Goal: Task Accomplishment & Management: Complete application form

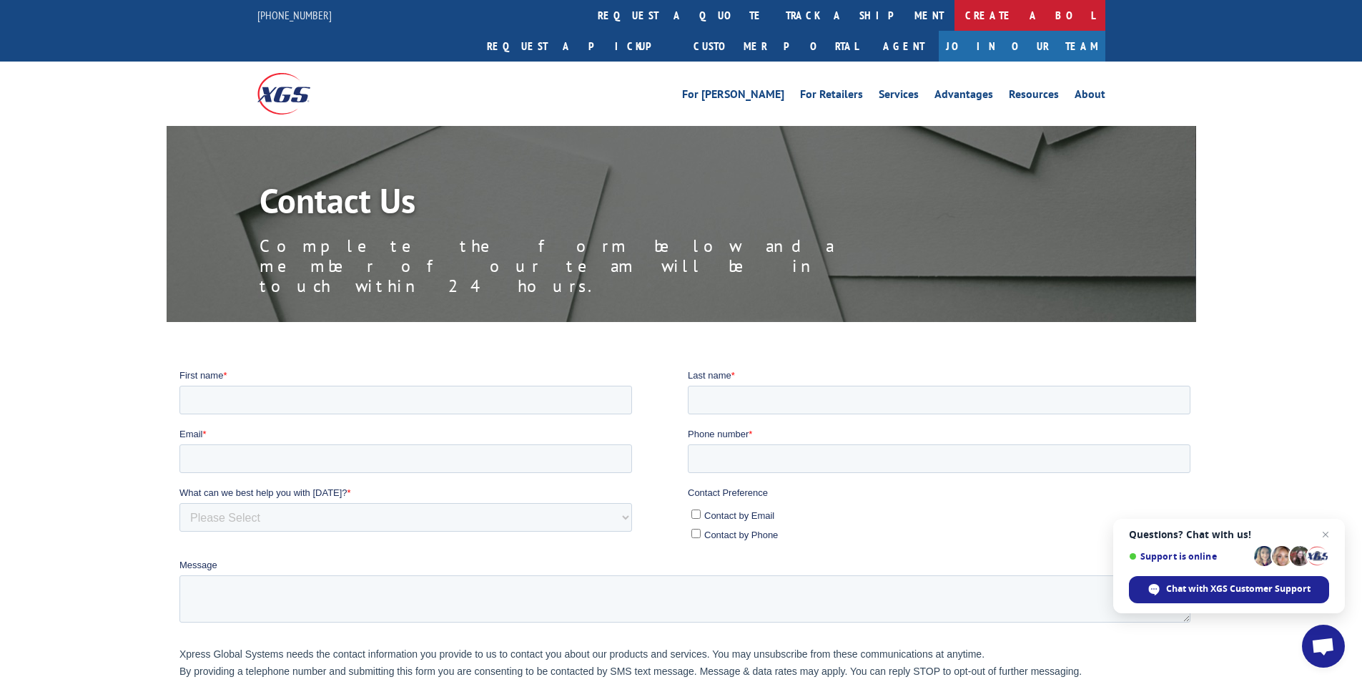
click at [955, 19] on link "Create a BOL" at bounding box center [1030, 15] width 151 height 31
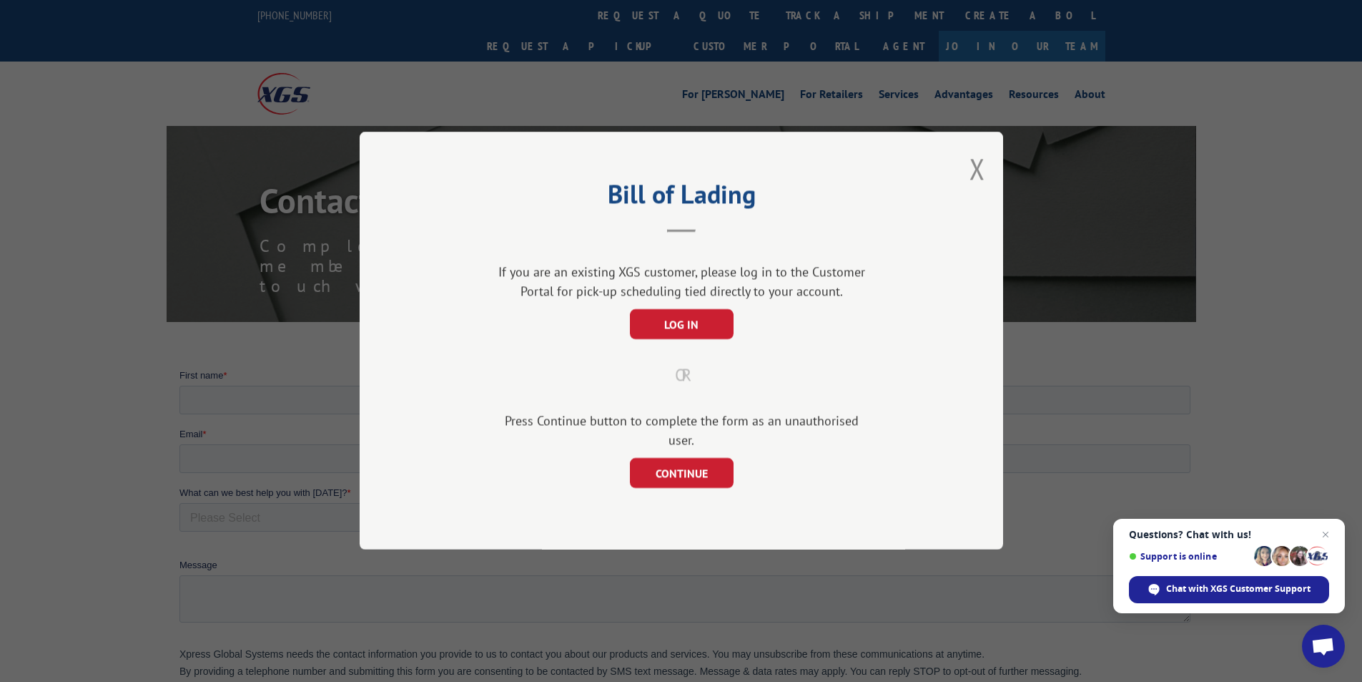
click at [968, 182] on div "Bill of Lading If you are an existing XGS customer, please log in to the Custom…" at bounding box center [682, 341] width 644 height 418
click at [980, 173] on button "Close modal" at bounding box center [978, 168] width 16 height 38
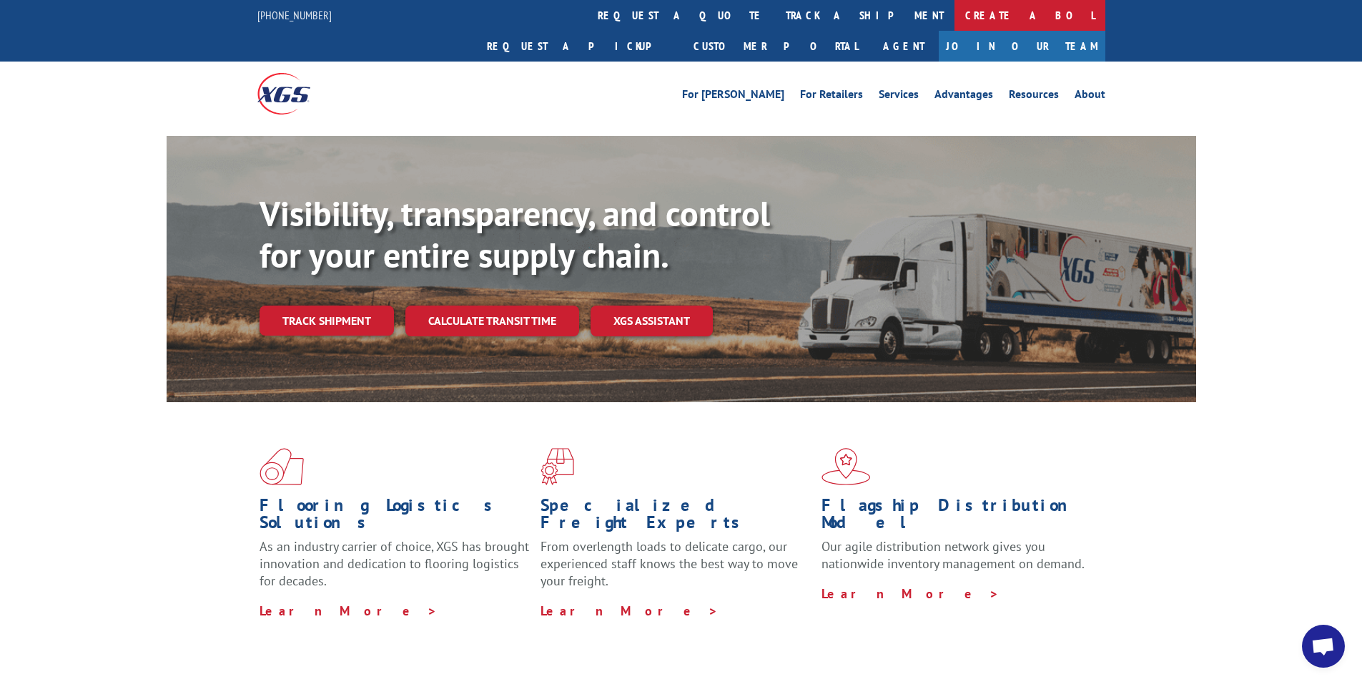
click at [955, 16] on link "Create a BOL" at bounding box center [1030, 15] width 151 height 31
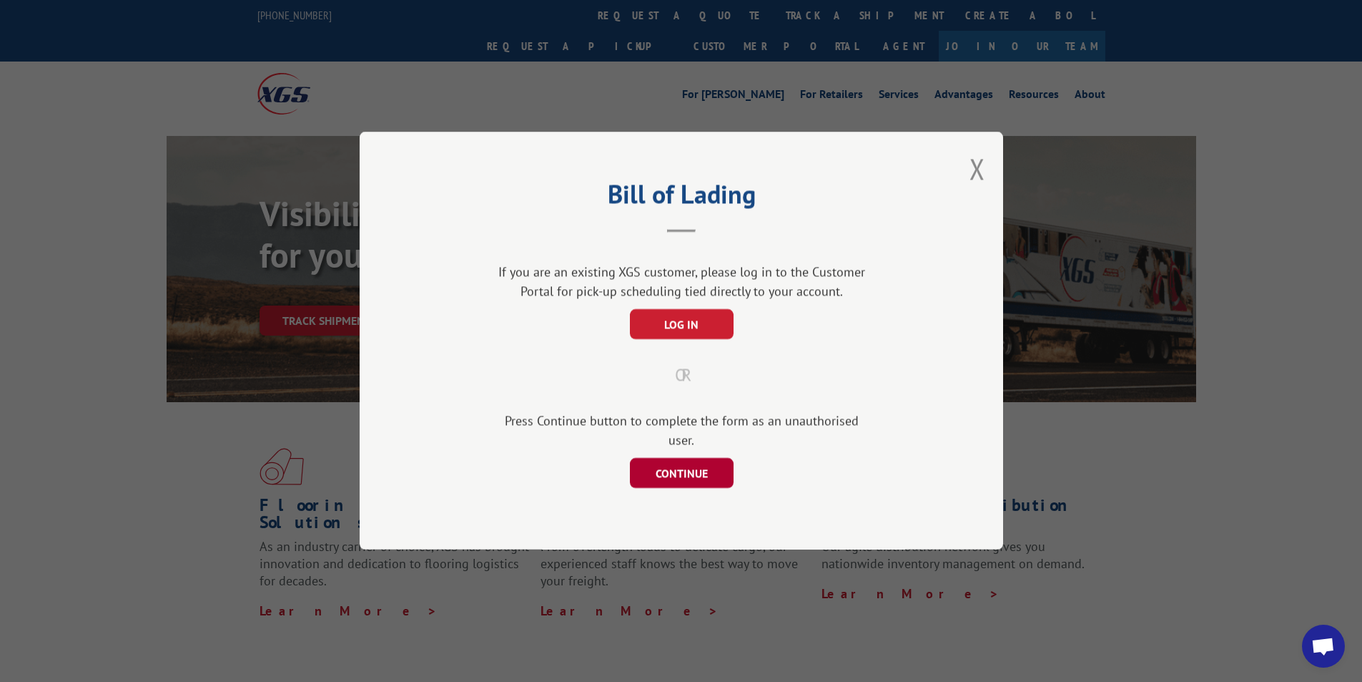
click at [702, 465] on button "CONTINUE" at bounding box center [681, 473] width 104 height 30
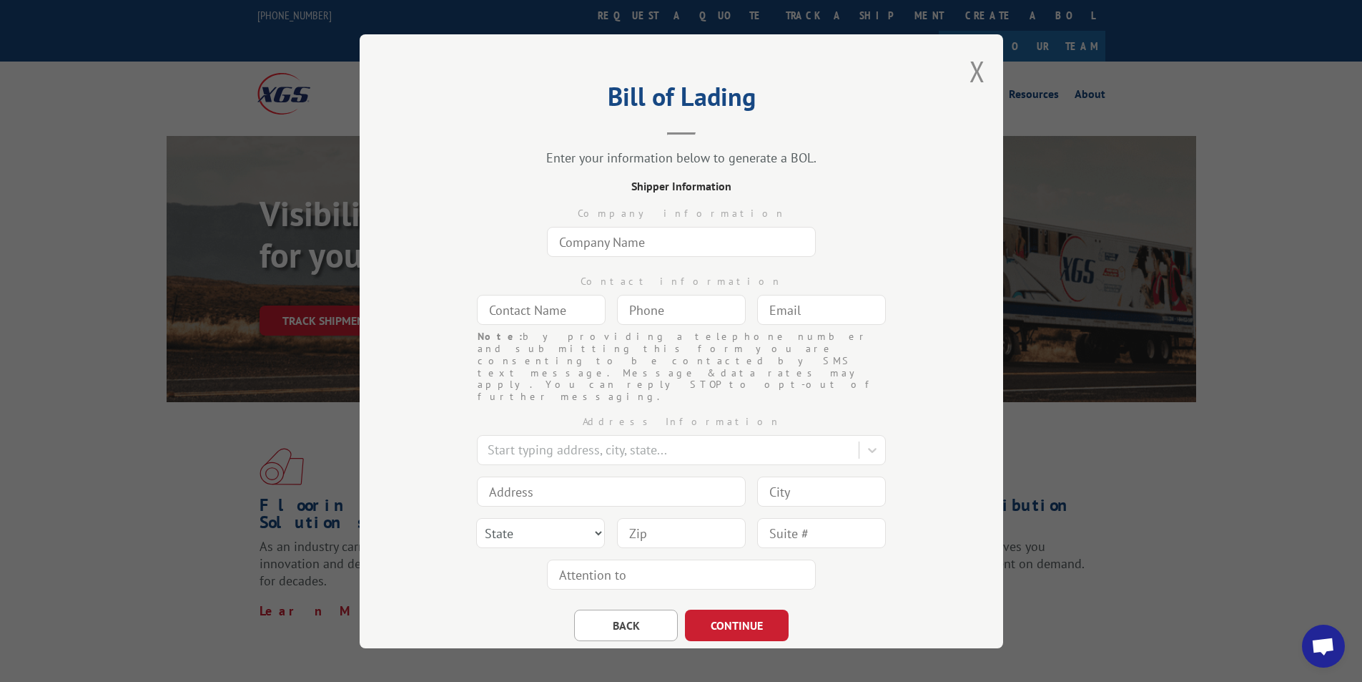
click at [667, 247] on input "text" at bounding box center [681, 242] width 269 height 30
type input "O'Briens Carpet One"
type input "Debora Foster"
type input "dfoster@obriensc1.com"
type input "Co Springs"
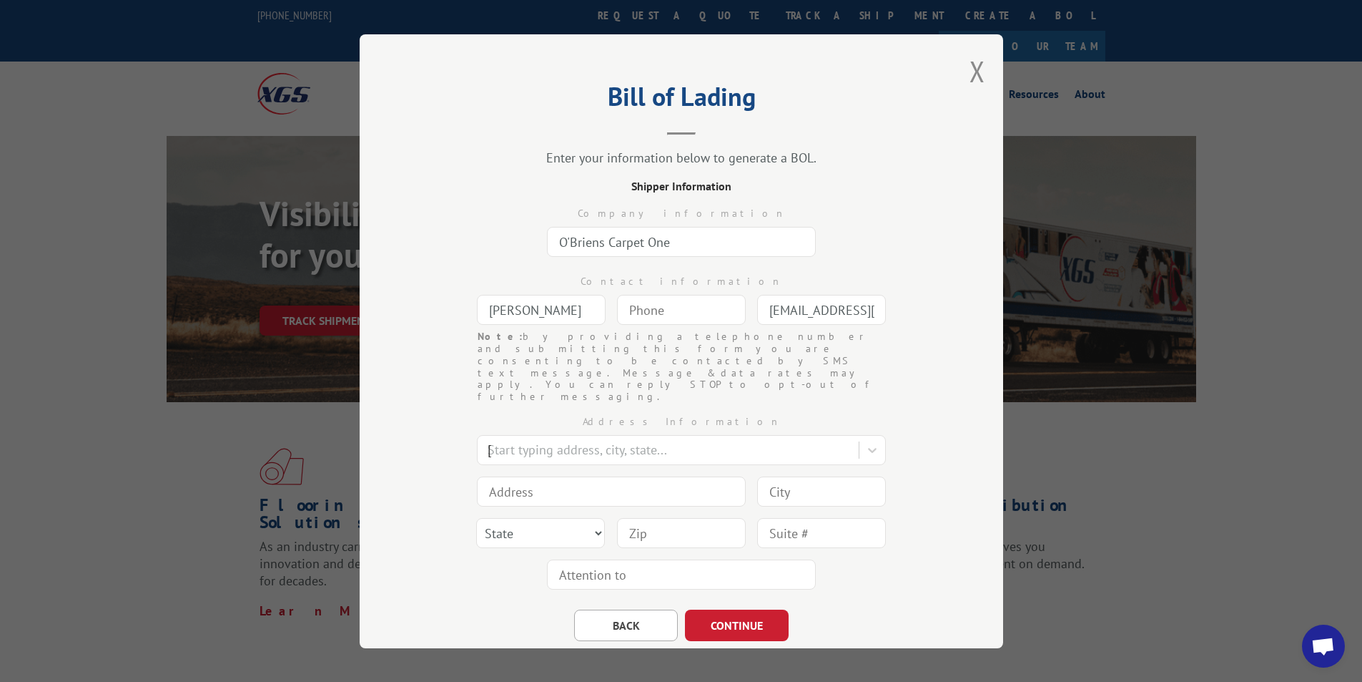
type input "111 E. Garden of the Gods Rd."
type input "Co Springs"
select select "CO"
type input "80907"
click at [724, 609] on button "CONTINUE" at bounding box center [737, 624] width 104 height 31
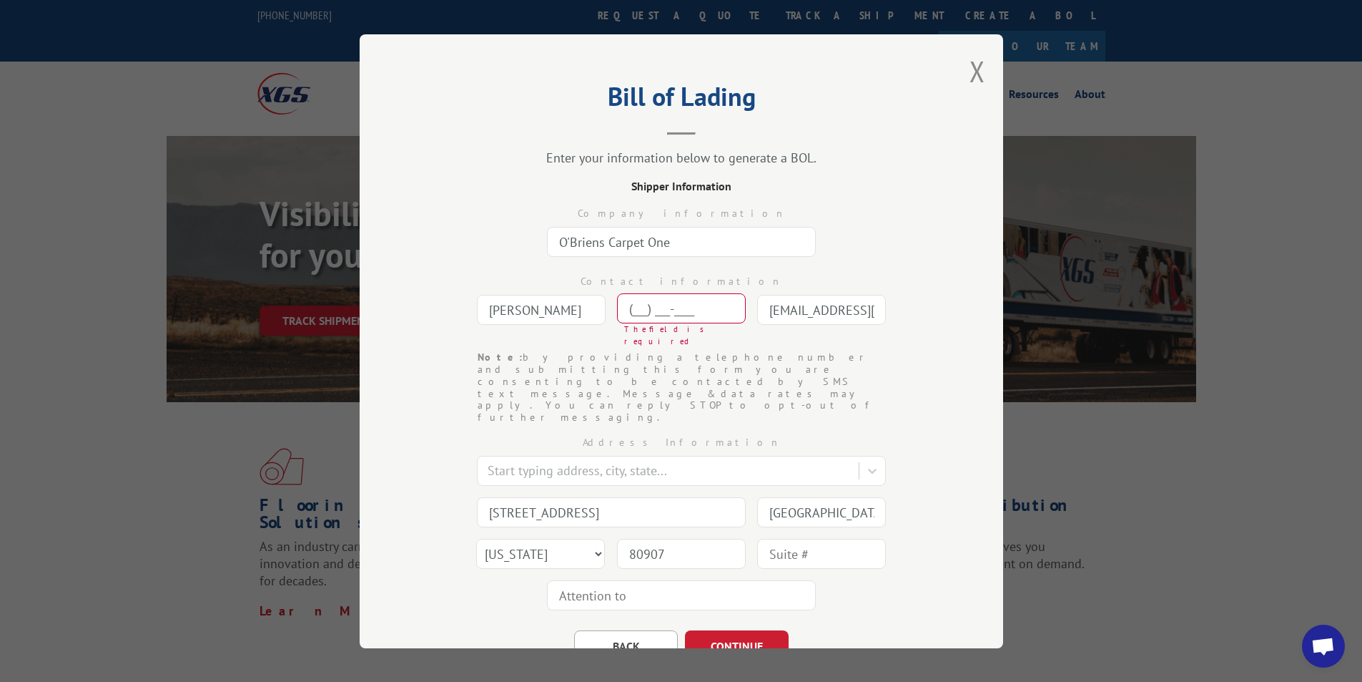
click at [648, 311] on input "(___) ___-____" at bounding box center [681, 308] width 129 height 30
type input "(196) 332-072_"
type input "Co Springs"
click at [727, 630] on button "CONTINUE" at bounding box center [737, 645] width 104 height 31
drag, startPoint x: 722, startPoint y: 310, endPoint x: 612, endPoint y: 318, distance: 109.7
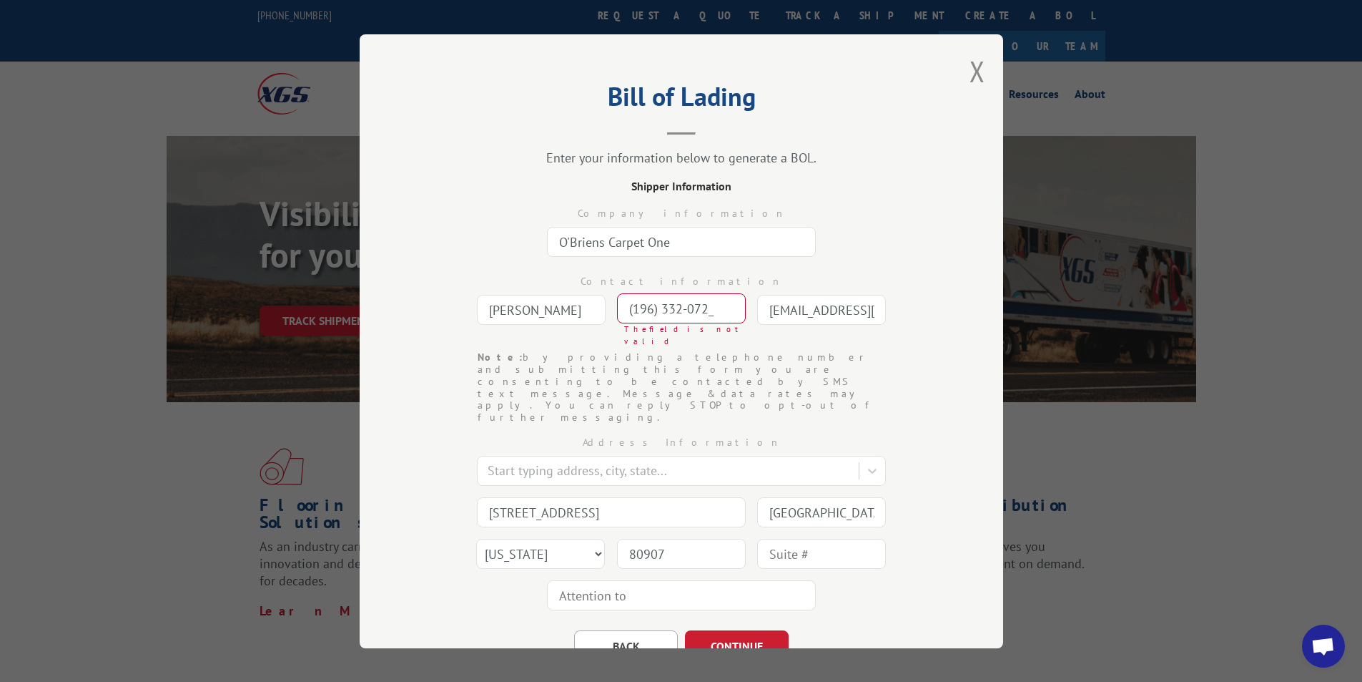
click at [617, 318] on input "(196) 332-072_" at bounding box center [681, 308] width 129 height 30
type input "(719) 633-2072"
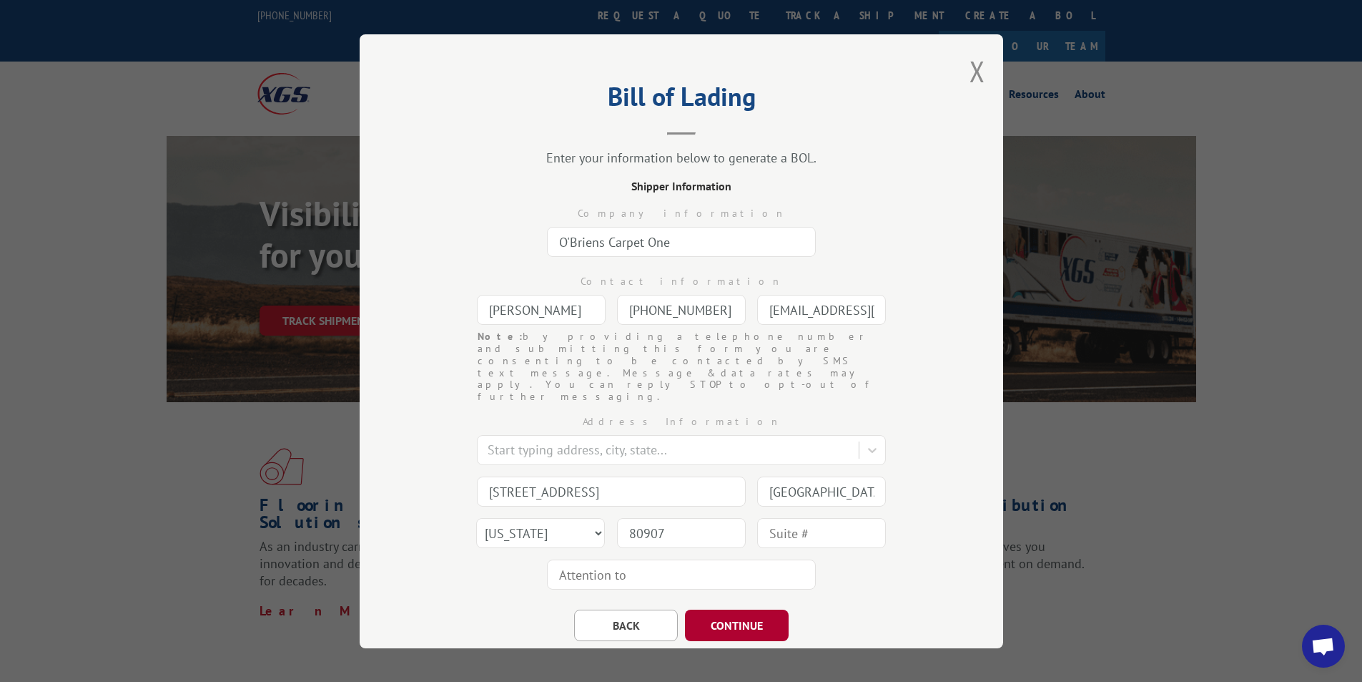
click at [707, 609] on button "CONTINUE" at bounding box center [737, 624] width 104 height 31
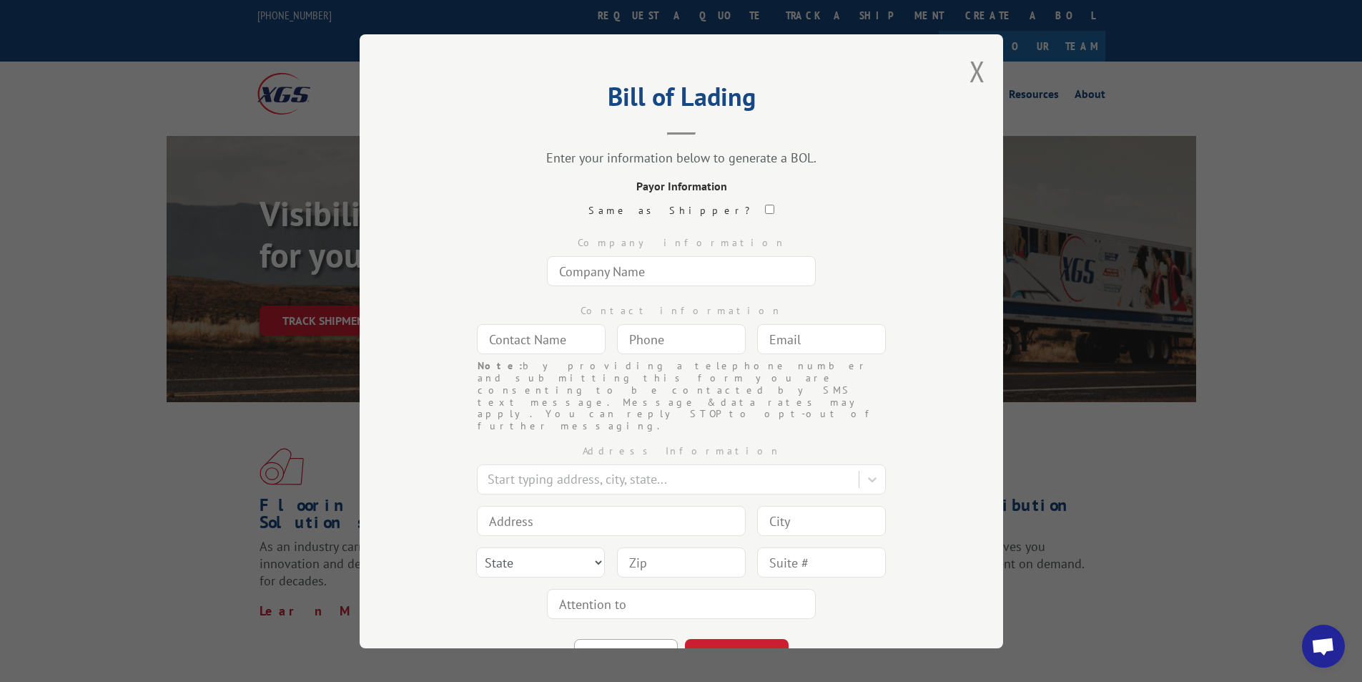
click at [643, 275] on input "text" at bounding box center [681, 271] width 269 height 30
type input "O'Briens Carpet One"
type input "Debora Foster"
type input "dfoster@obriensc1.com"
type input "Co Springs"
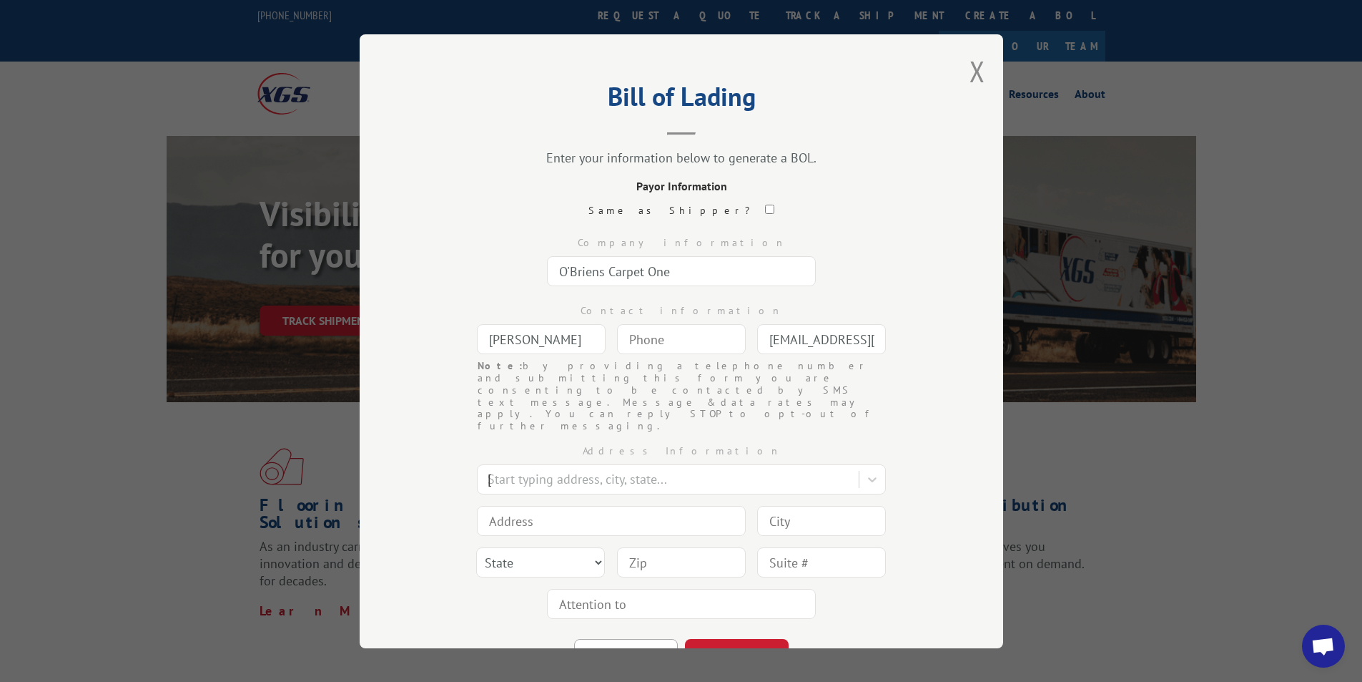
type input "111 E. Garden of the Gods Rd."
type input "Co Springs"
select select "CO"
type input "80907"
click at [747, 639] on button "CONTINUE" at bounding box center [737, 654] width 104 height 31
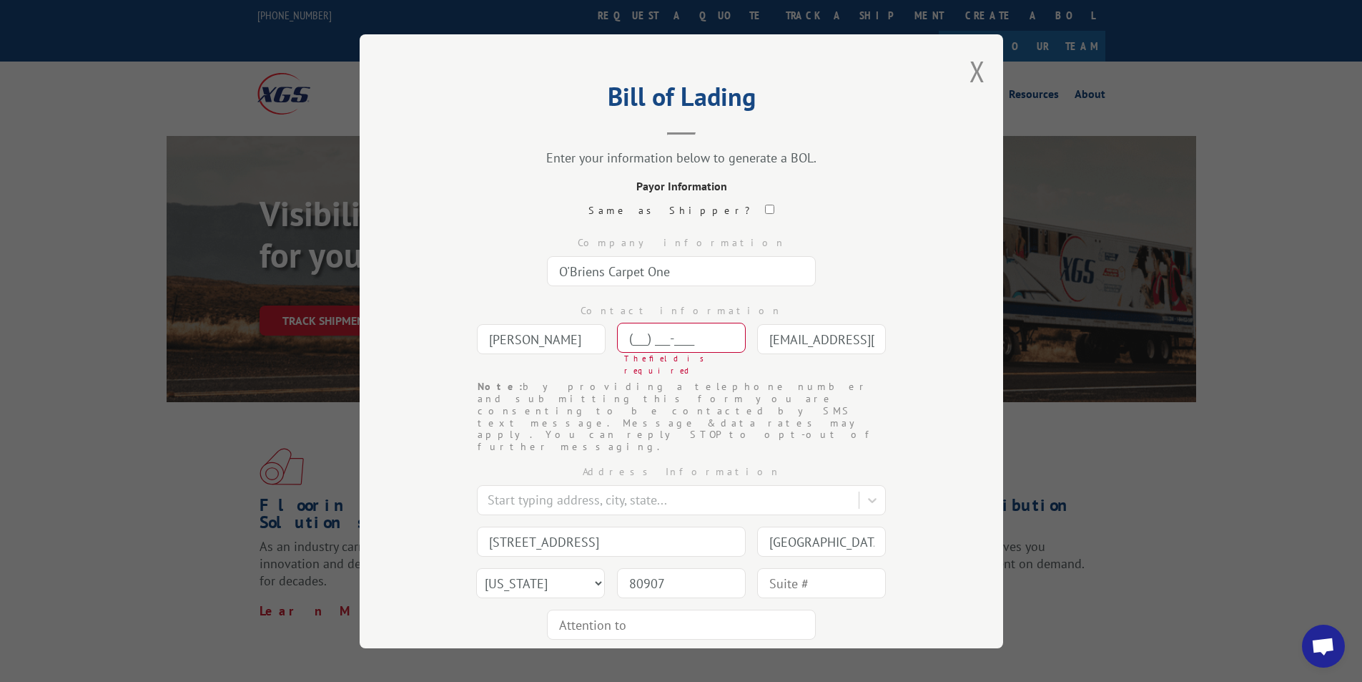
click at [651, 335] on input "(___) ___-____" at bounding box center [681, 338] width 129 height 30
type input "(196) 332-072_"
type input "Co Springs"
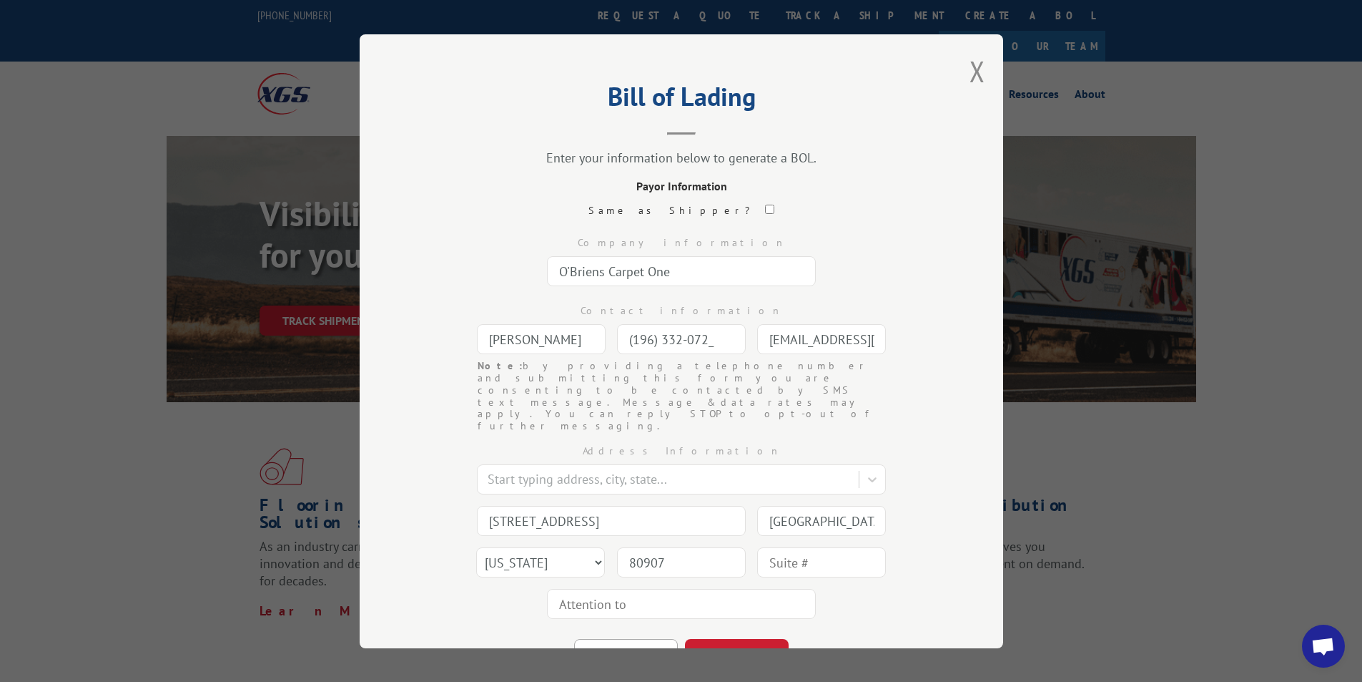
drag, startPoint x: 725, startPoint y: 334, endPoint x: 550, endPoint y: 335, distance: 175.2
click at [550, 335] on div "Contact information Debora Foster (196) 332-072_ Note: by providing a telephone…" at bounding box center [681, 326] width 501 height 68
type input "(719) 633-2072"
click at [727, 639] on button "CONTINUE" at bounding box center [737, 654] width 104 height 31
click at [668, 275] on input "text" at bounding box center [681, 271] width 269 height 30
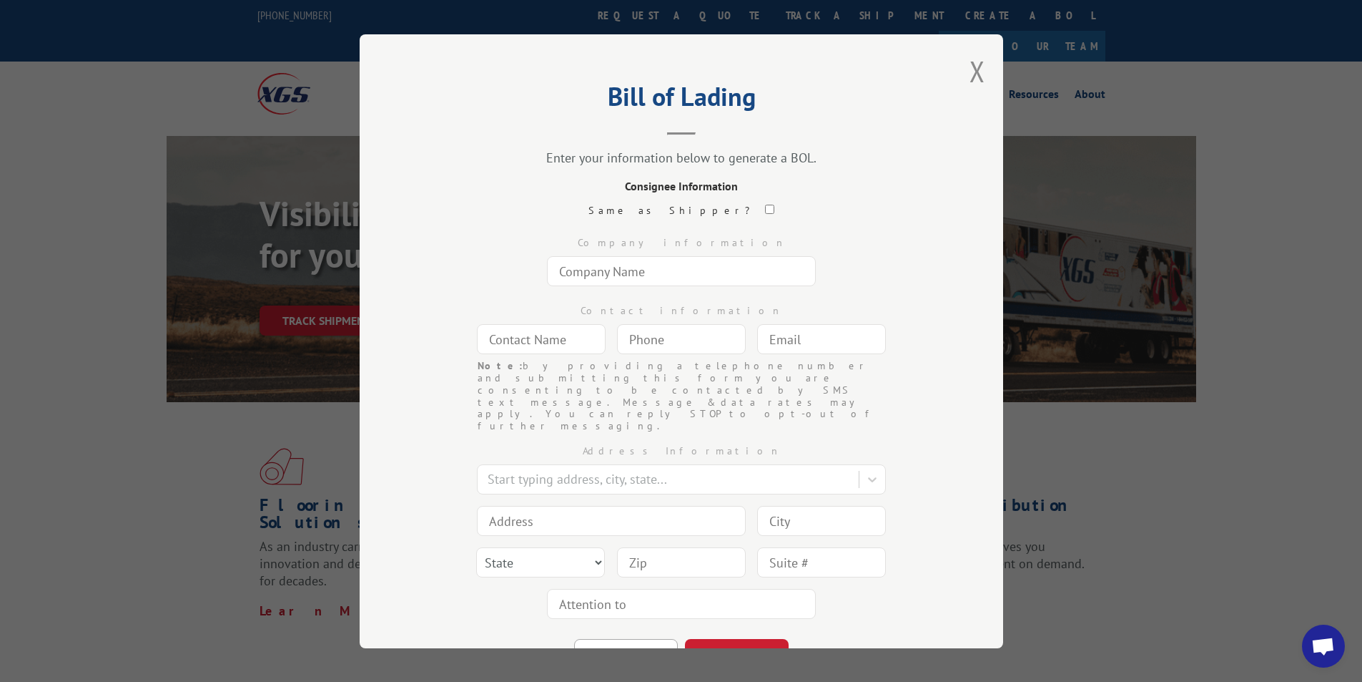
type input "O'Briens Carpet One"
type input "Debora Foster"
type input "dfoster@obriensc1.com"
type input "Co Springs"
type input "111 E. Garden of the Gods Rd."
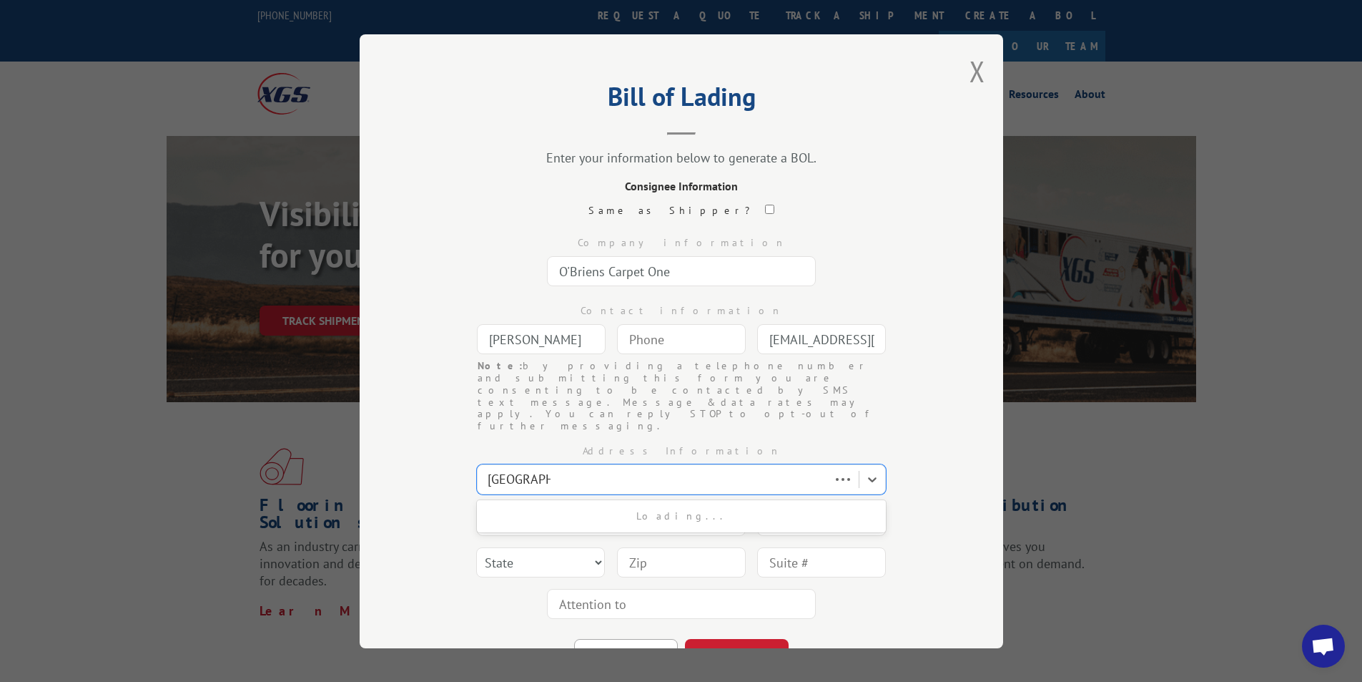
type input "Co Springs"
select select "CO"
type input "80907"
click at [615, 589] on input "text" at bounding box center [681, 604] width 269 height 30
type input "Debora Foster"
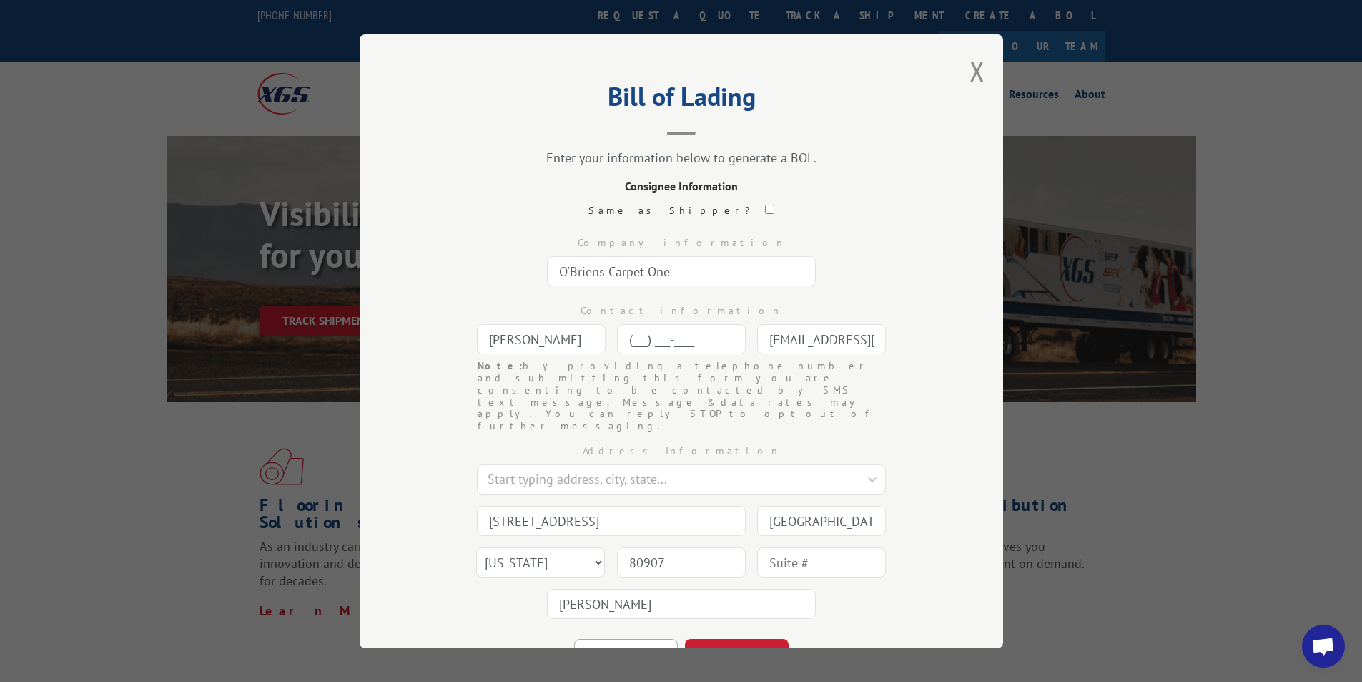
click at [628, 342] on input "(___) ___-____" at bounding box center [681, 339] width 129 height 30
type input "(196) 332-072_"
type input "Co Springs"
click at [664, 469] on div at bounding box center [670, 478] width 364 height 19
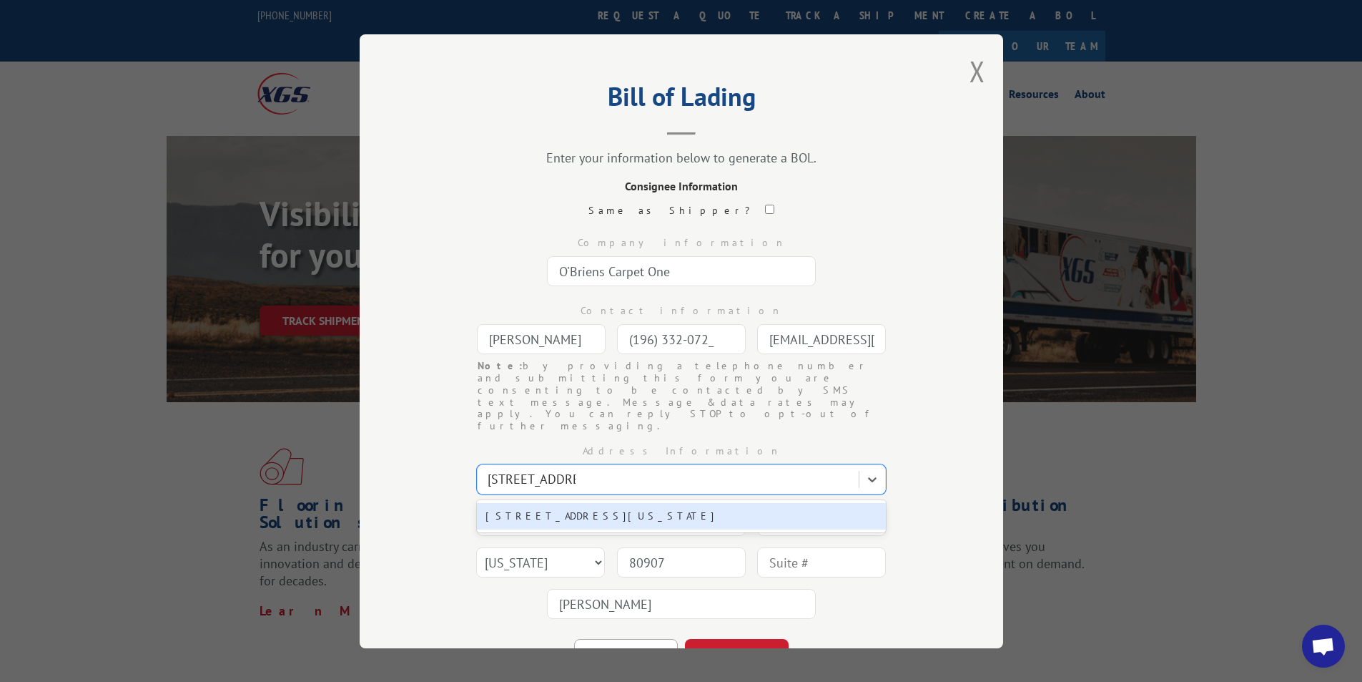
type input "3120 N El Paso"
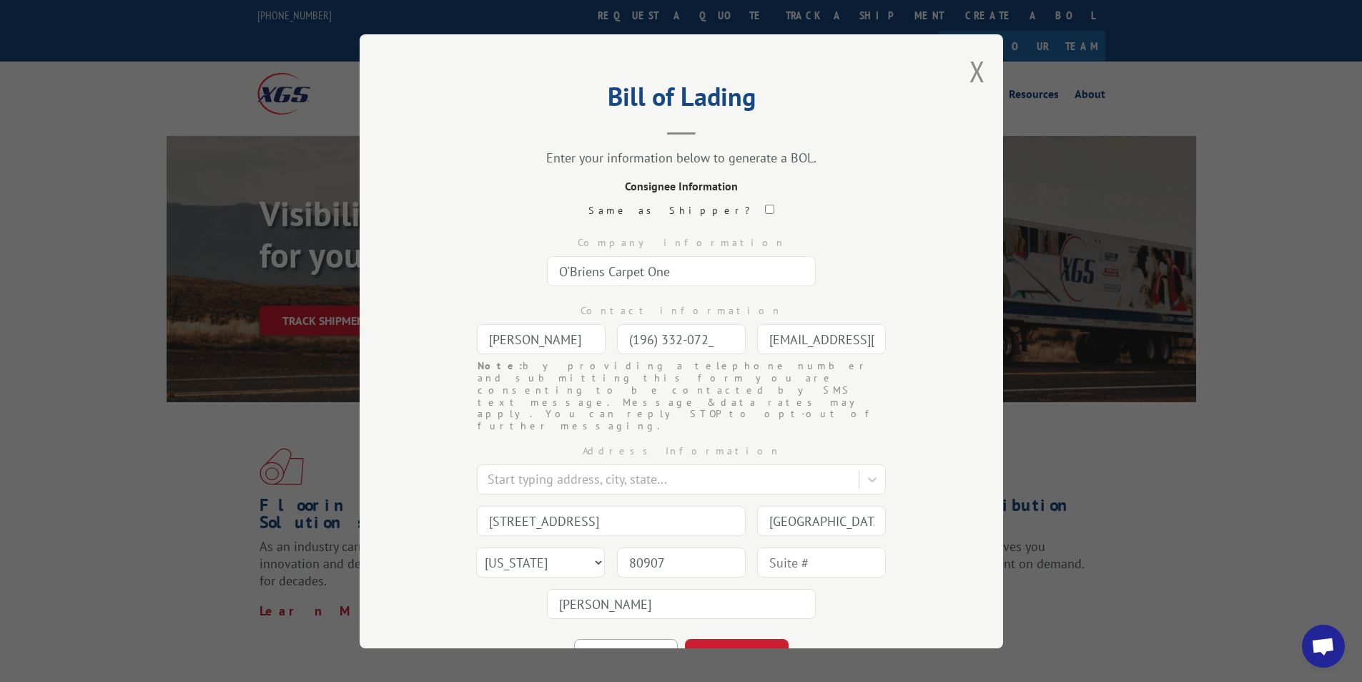
drag, startPoint x: 713, startPoint y: 338, endPoint x: 580, endPoint y: 336, distance: 133.0
click at [580, 336] on div "Contact information Debora Foster (196) 332-072_ Note: by providing a telephone…" at bounding box center [681, 326] width 501 height 68
type input "(719) 633-2072"
click at [765, 208] on input "checkbox" at bounding box center [769, 209] width 9 height 9
checkbox input "true"
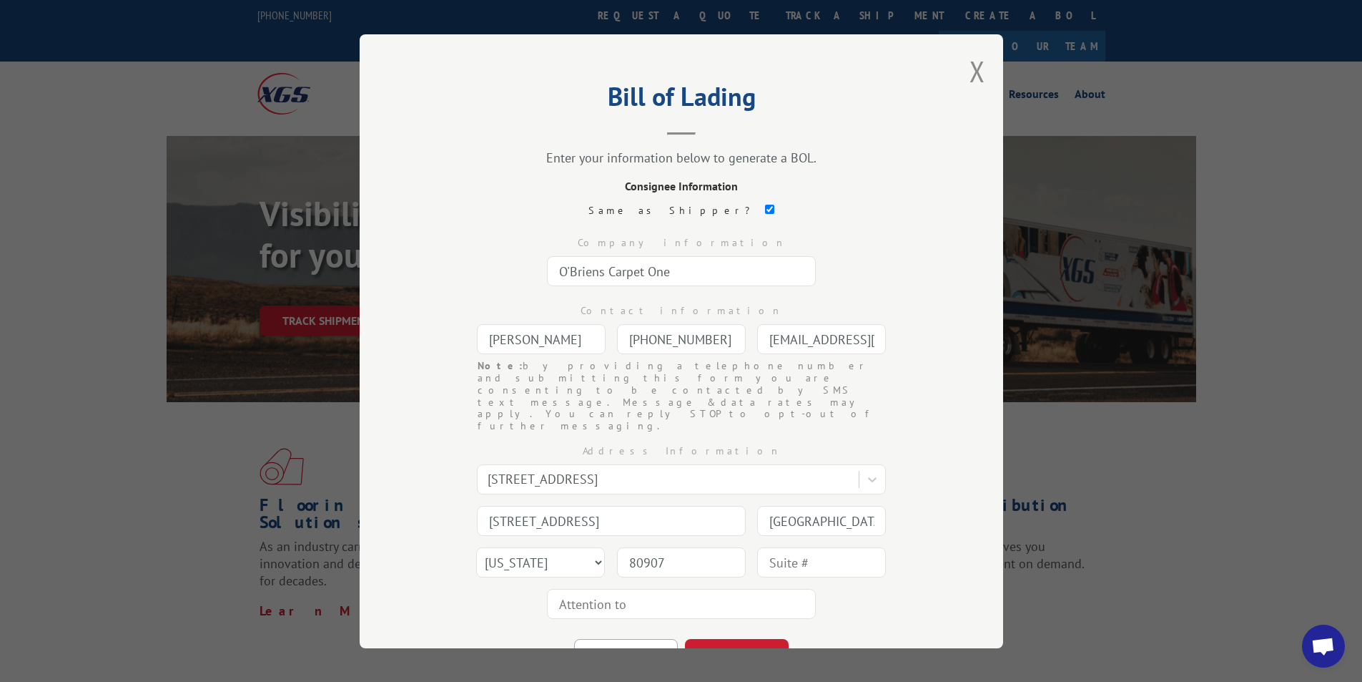
click at [765, 208] on input "checkbox" at bounding box center [769, 209] width 9 height 9
checkbox input "false"
click at [869, 472] on icon at bounding box center [872, 479] width 14 height 14
click at [868, 472] on icon at bounding box center [872, 479] width 14 height 14
click at [970, 70] on button "Close modal" at bounding box center [978, 71] width 16 height 38
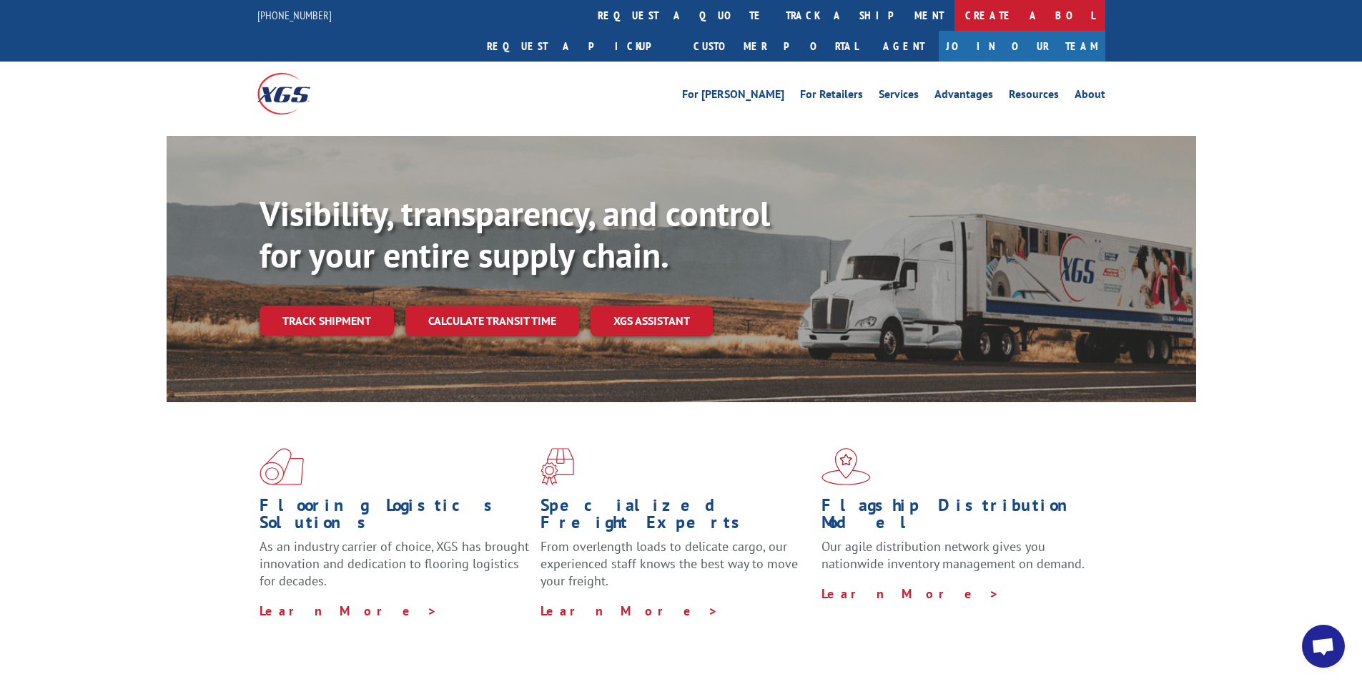
click at [955, 14] on link "Create a BOL" at bounding box center [1030, 15] width 151 height 31
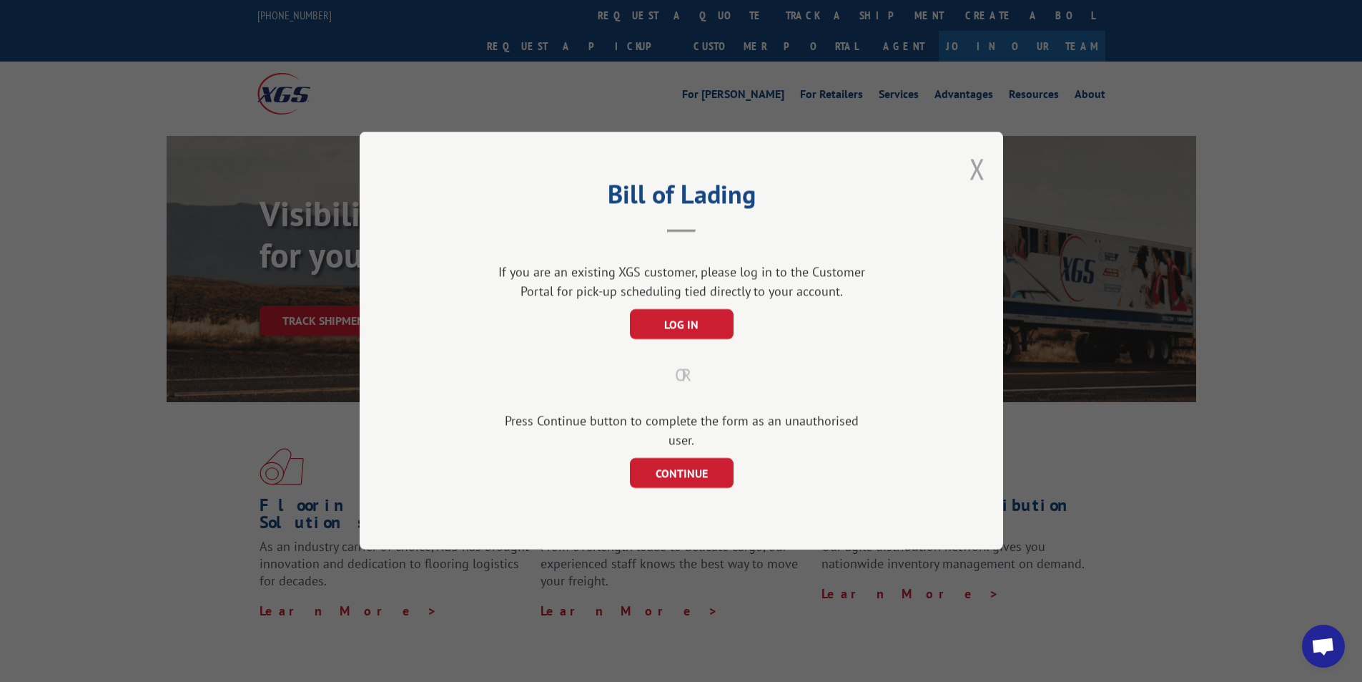
click at [978, 177] on button "Close modal" at bounding box center [978, 168] width 16 height 38
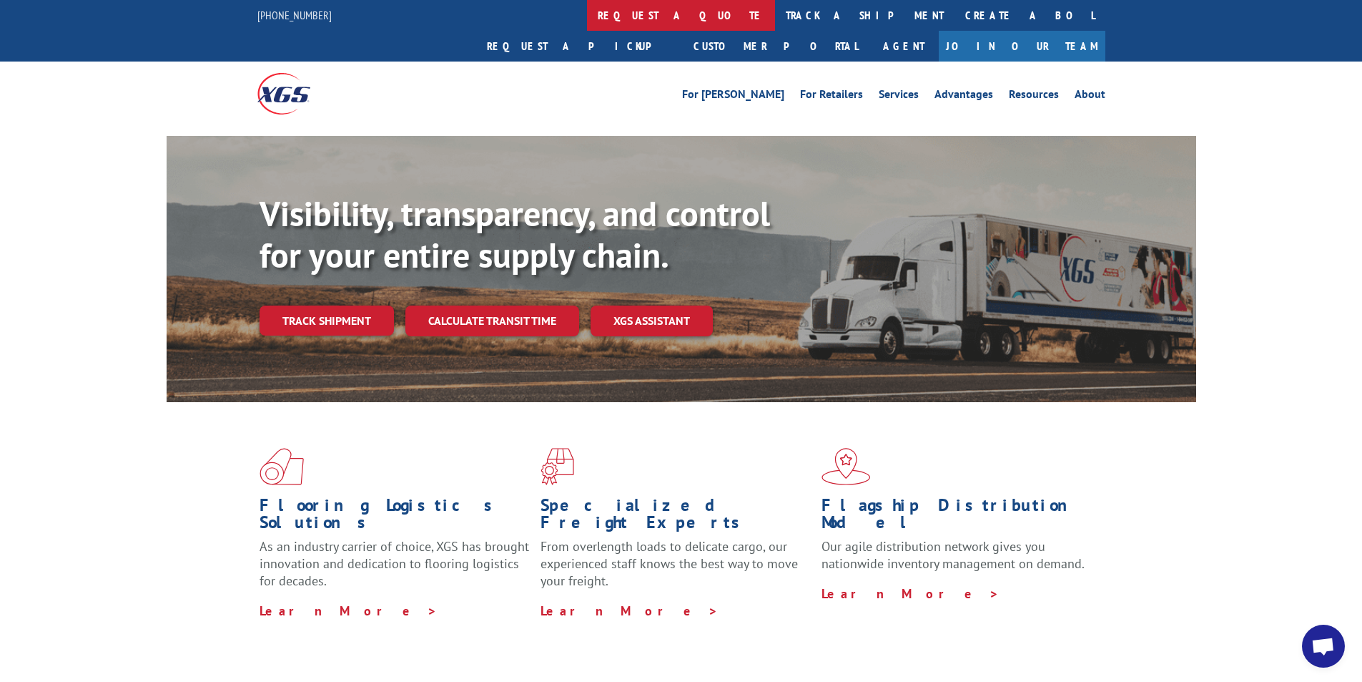
click at [587, 19] on link "request a quote" at bounding box center [681, 15] width 188 height 31
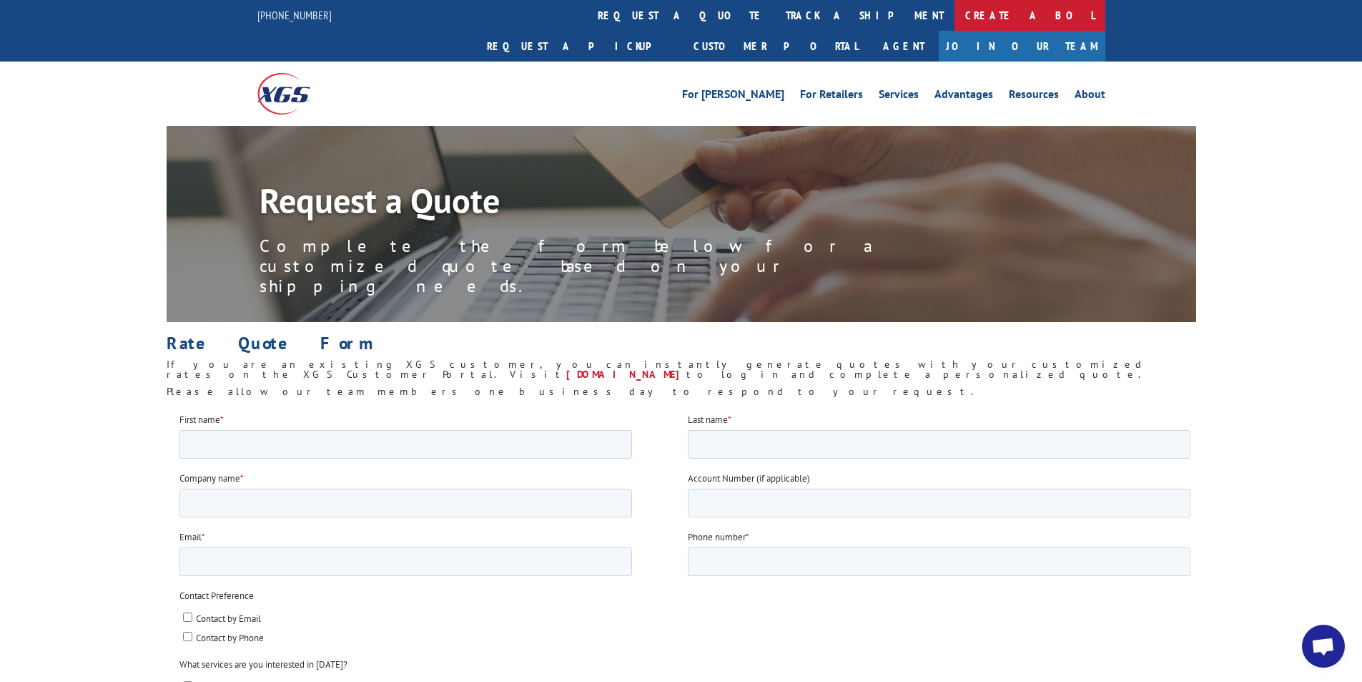
click at [955, 14] on link "Create a BOL" at bounding box center [1030, 15] width 151 height 31
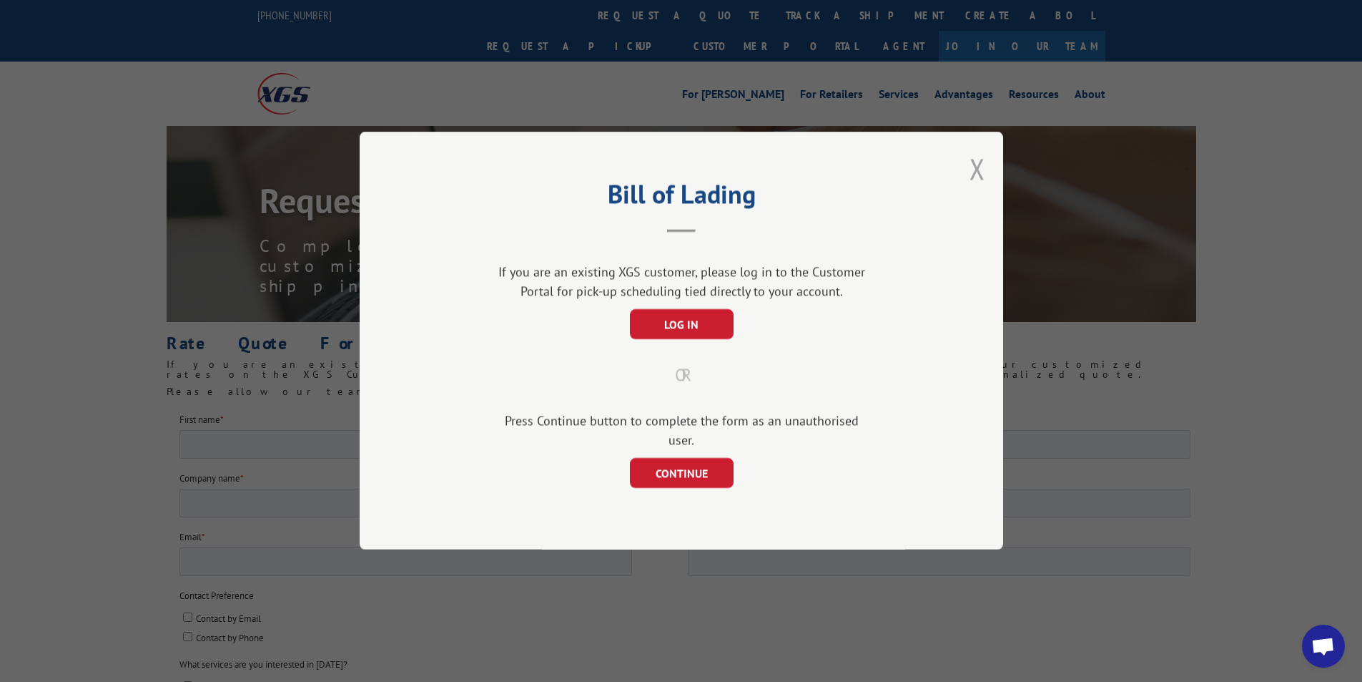
click at [980, 175] on button "Close modal" at bounding box center [978, 168] width 16 height 38
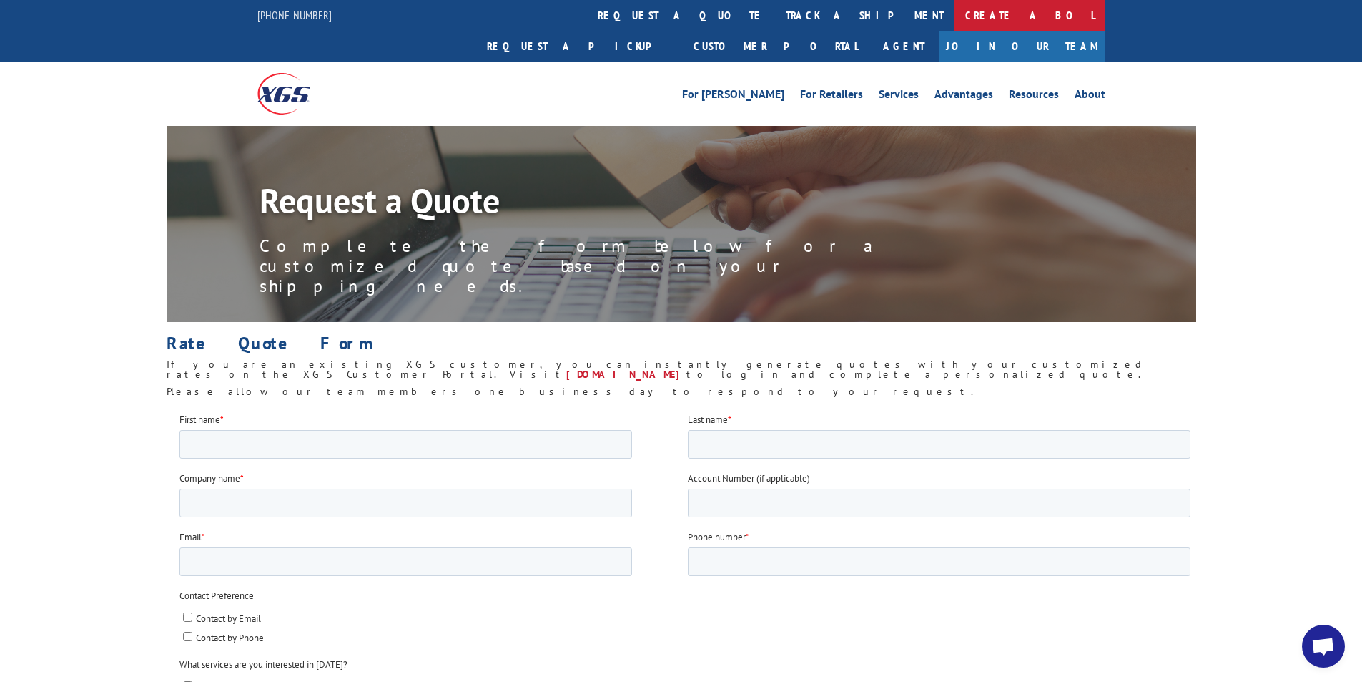
click at [955, 11] on link "Create a BOL" at bounding box center [1030, 15] width 151 height 31
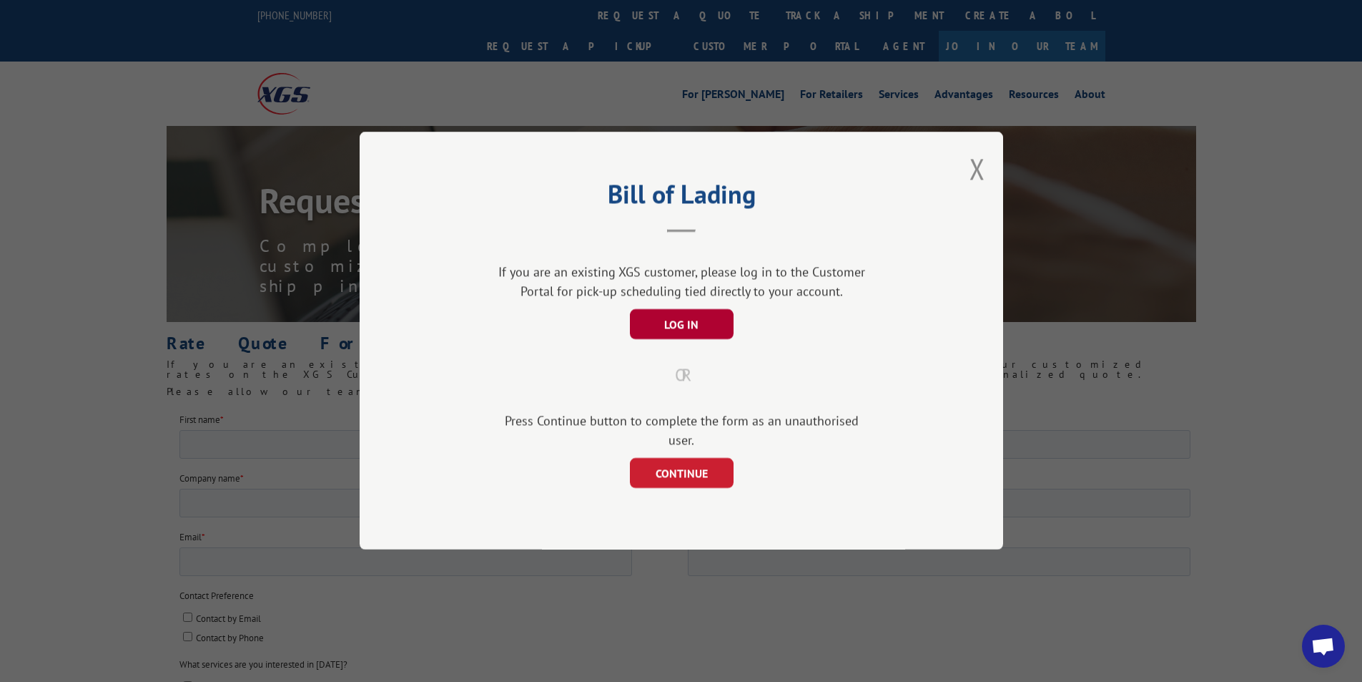
click at [656, 338] on button "LOG IN" at bounding box center [681, 325] width 104 height 30
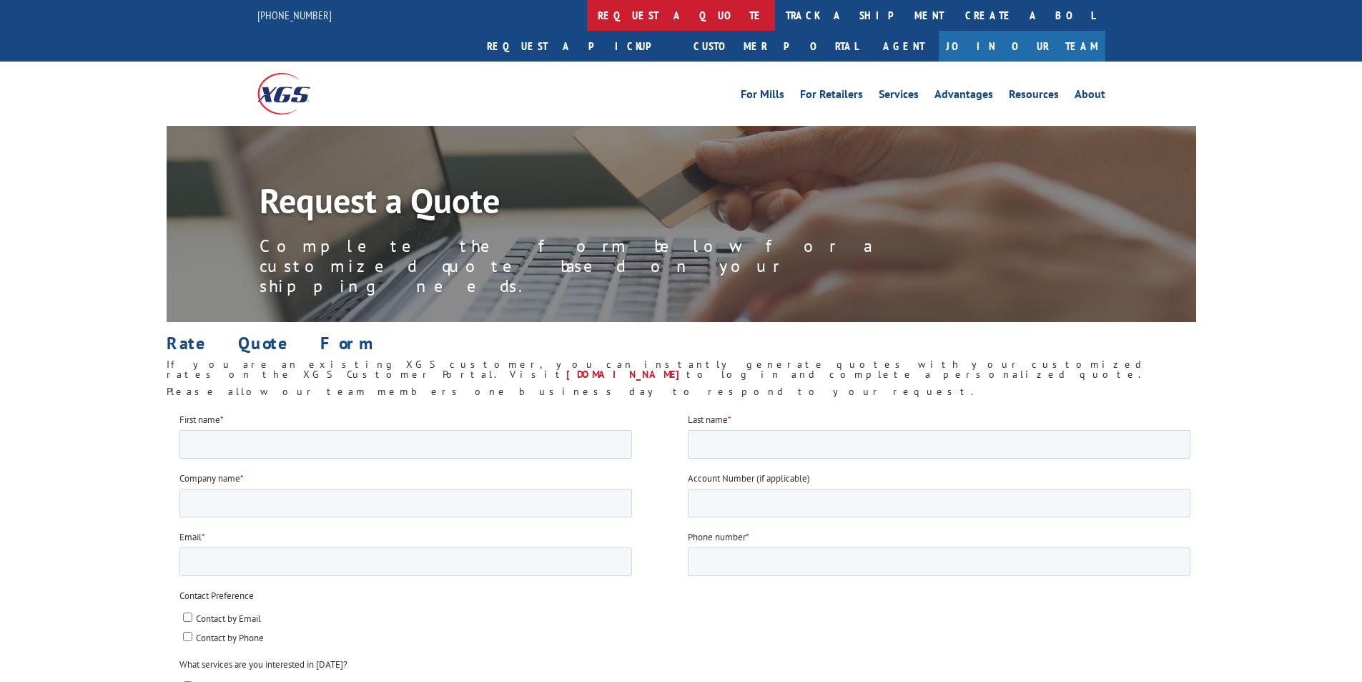
click at [587, 12] on link "request a quote" at bounding box center [681, 15] width 188 height 31
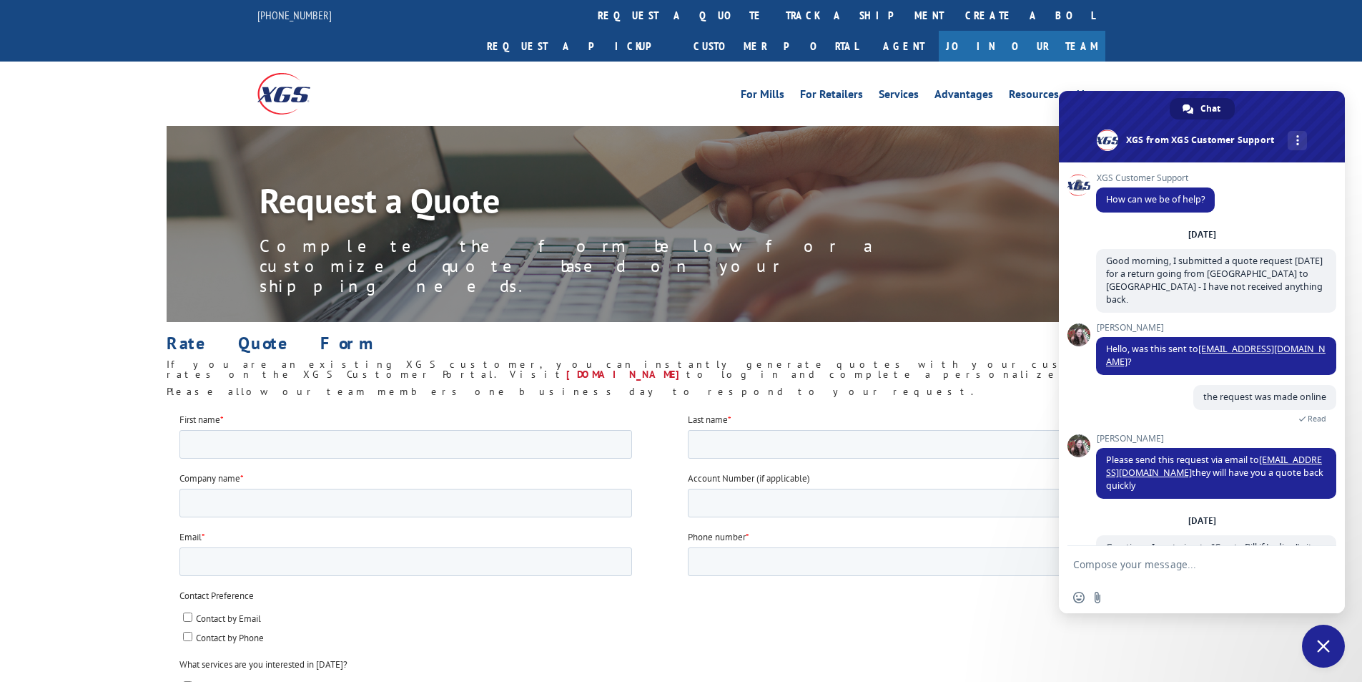
scroll to position [144, 0]
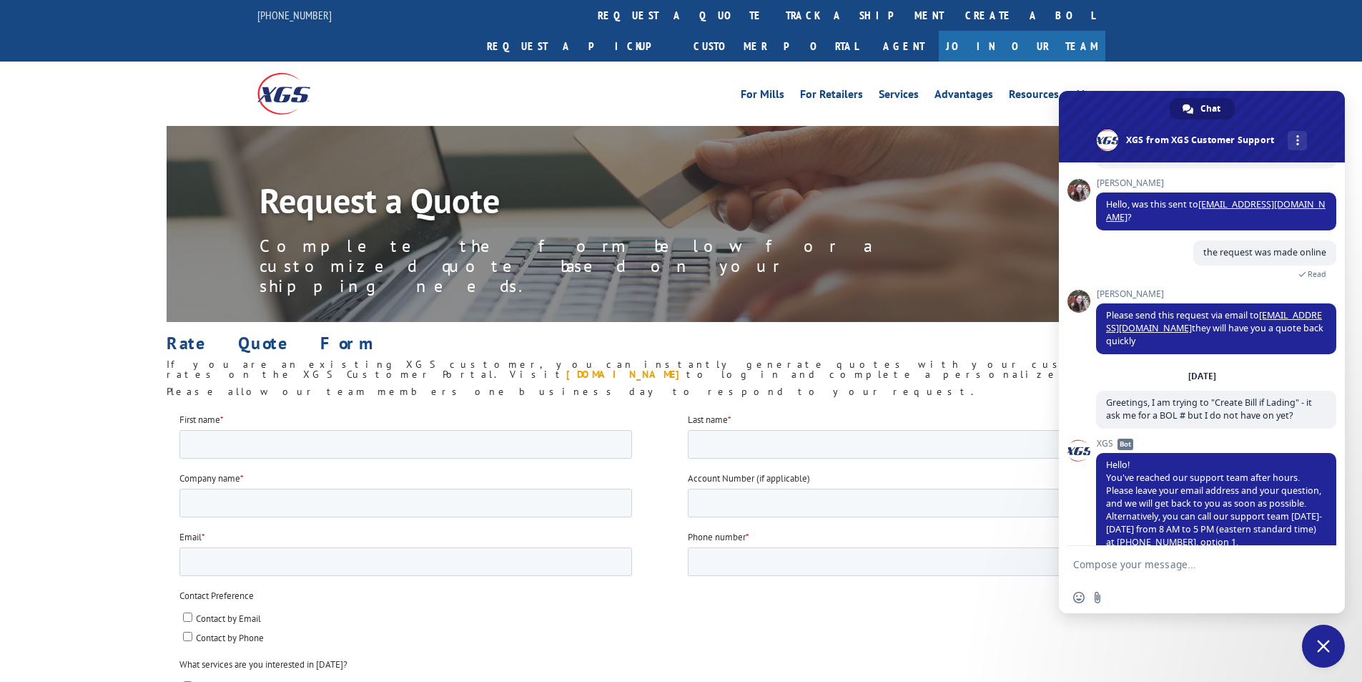
click at [687, 368] on link "[DOMAIN_NAME]" at bounding box center [626, 374] width 120 height 13
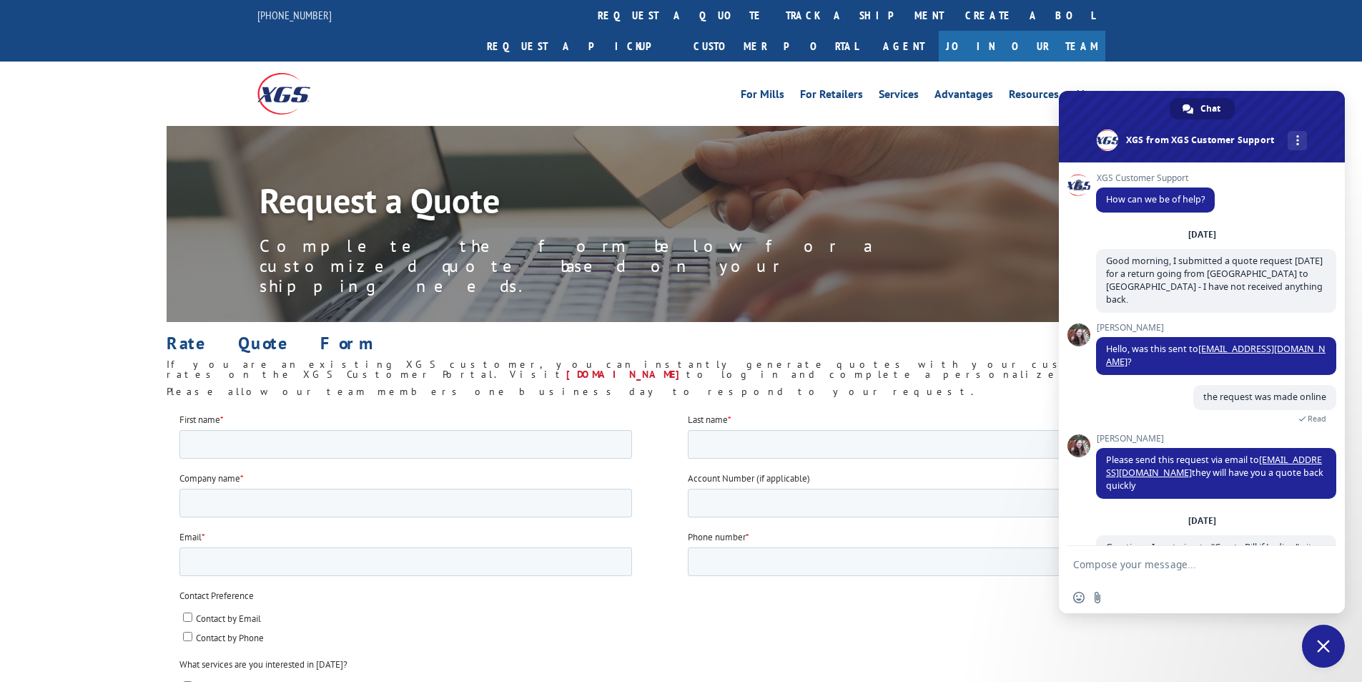
scroll to position [144, 0]
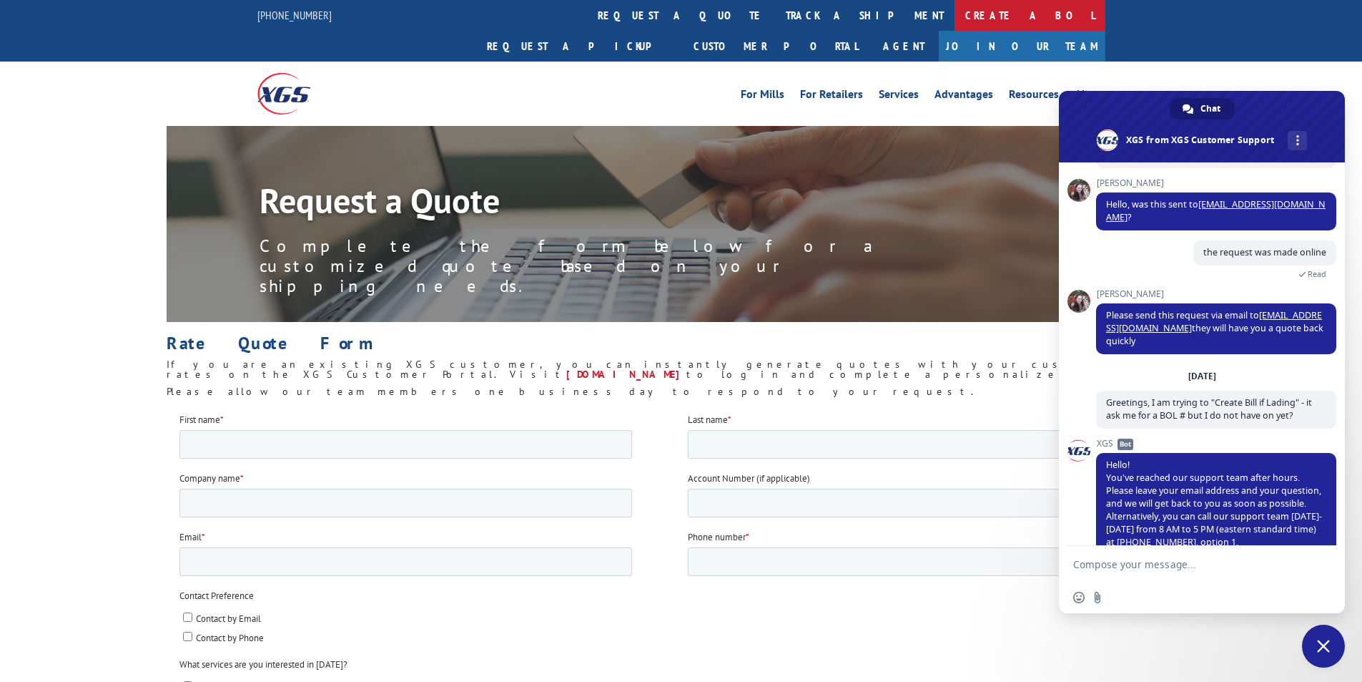
click at [955, 10] on link "Create a BOL" at bounding box center [1030, 15] width 151 height 31
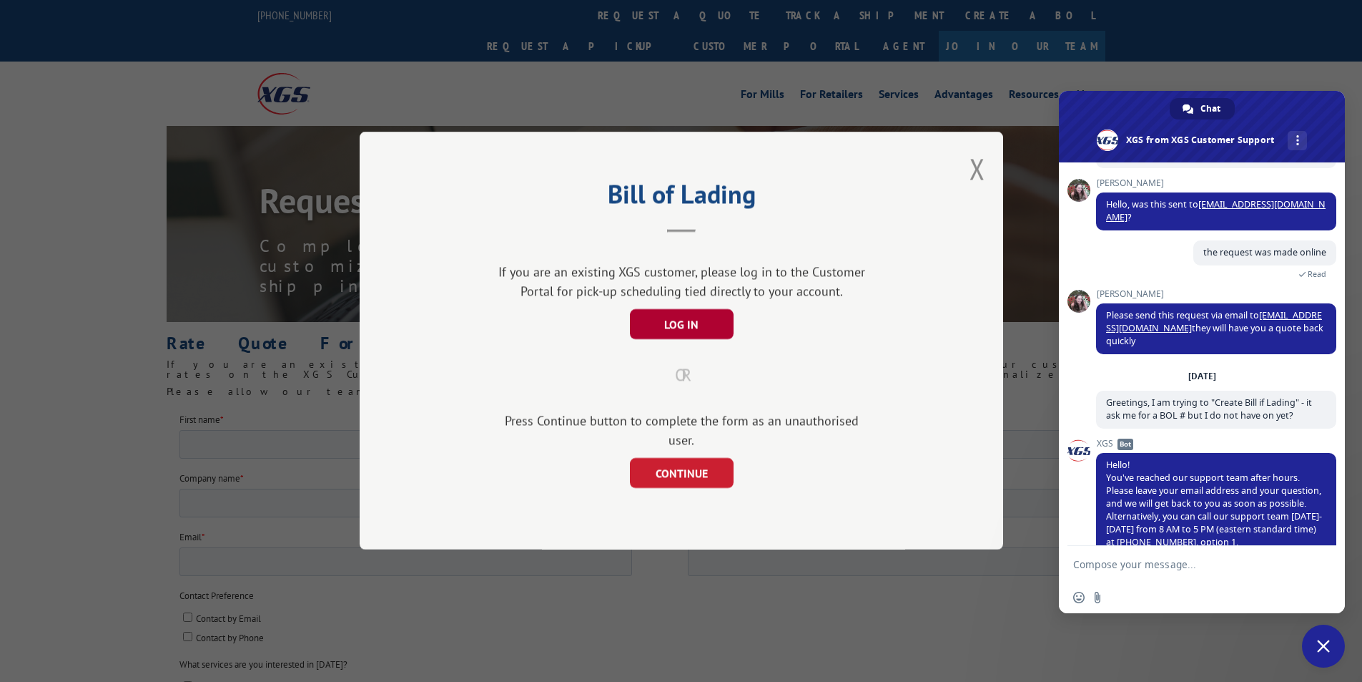
click at [704, 334] on button "LOG IN" at bounding box center [681, 325] width 104 height 30
